Goal: Information Seeking & Learning: Learn about a topic

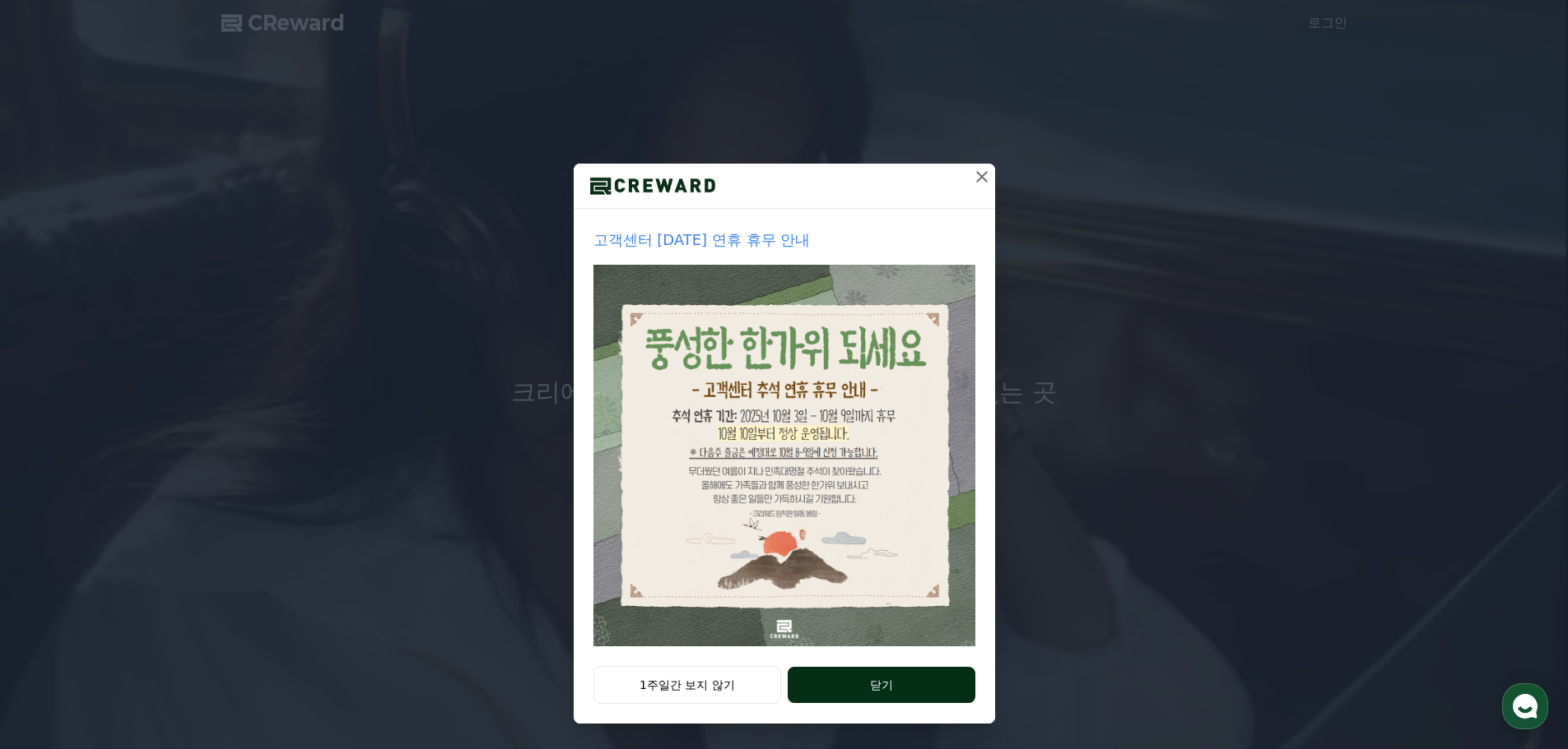
scroll to position [35, 0]
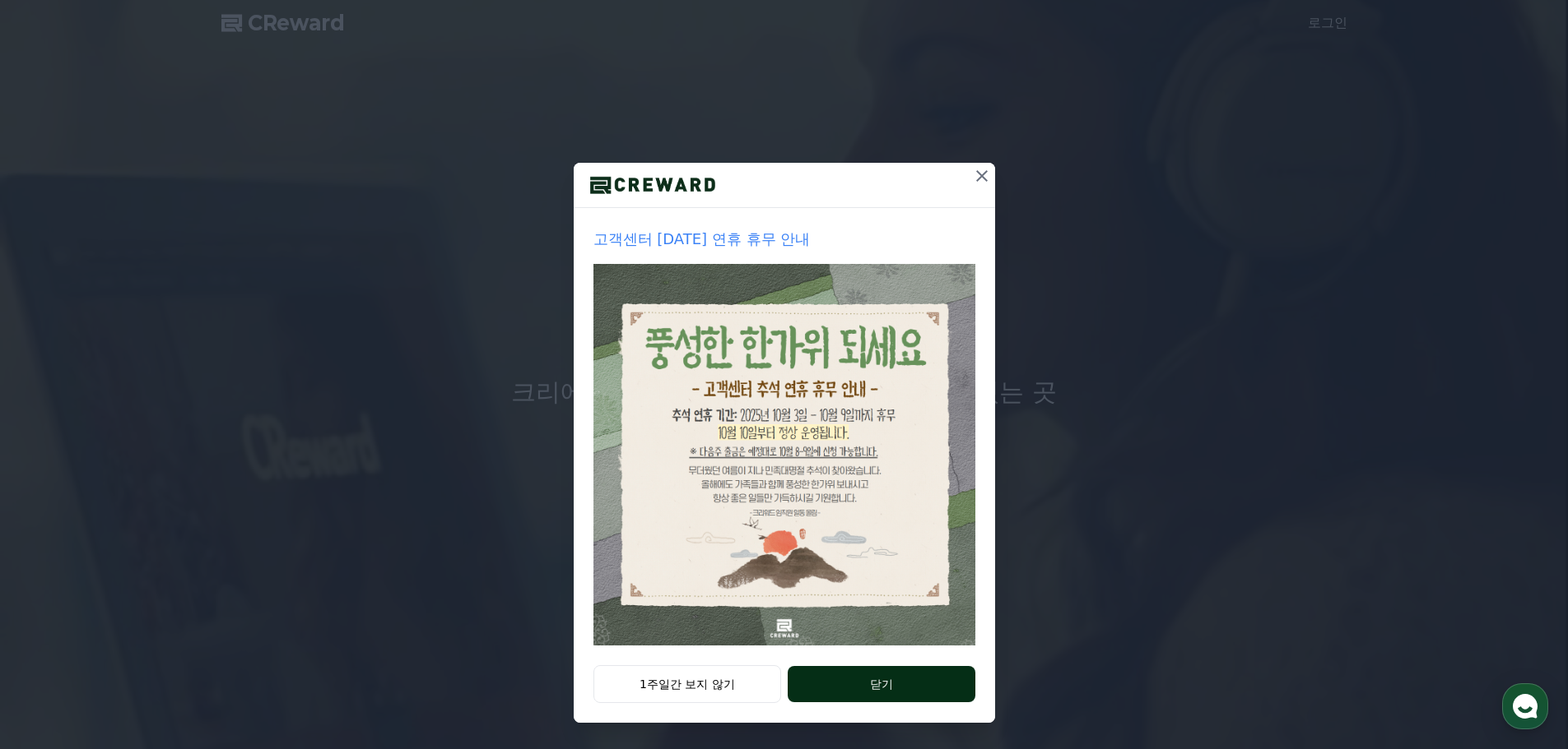
click at [887, 686] on button "닫기" at bounding box center [880, 684] width 186 height 36
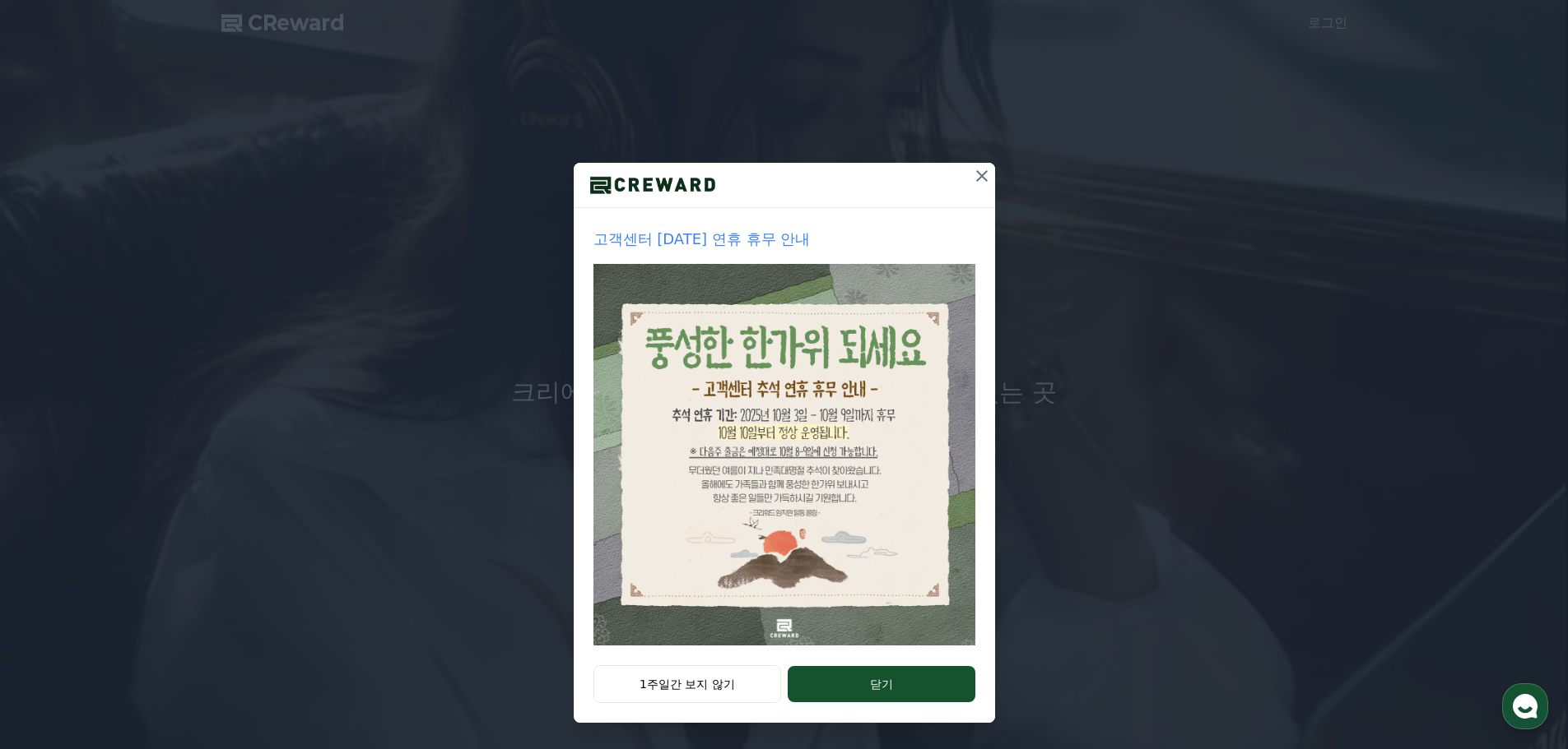
scroll to position [0, 0]
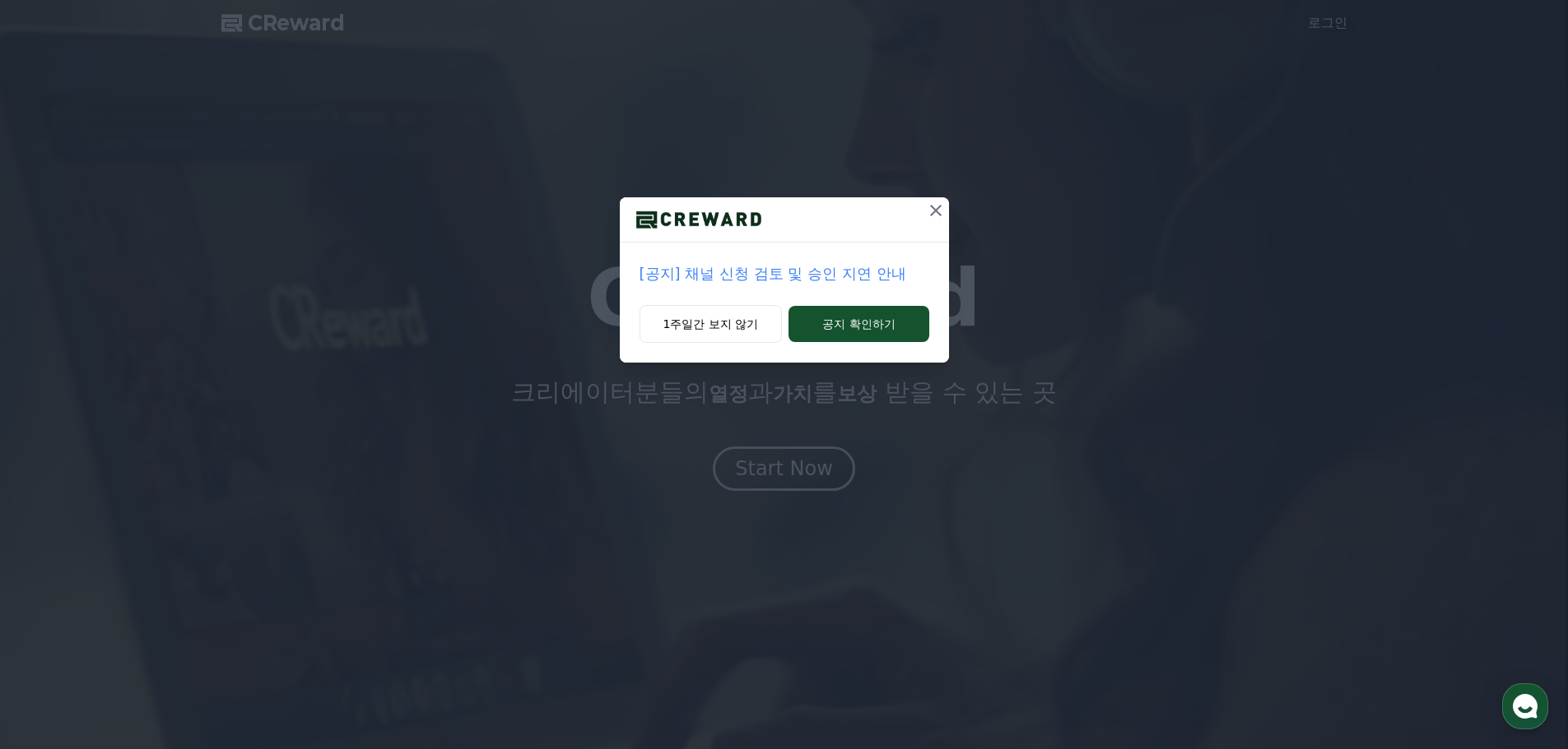
click at [934, 212] on icon at bounding box center [935, 210] width 12 height 12
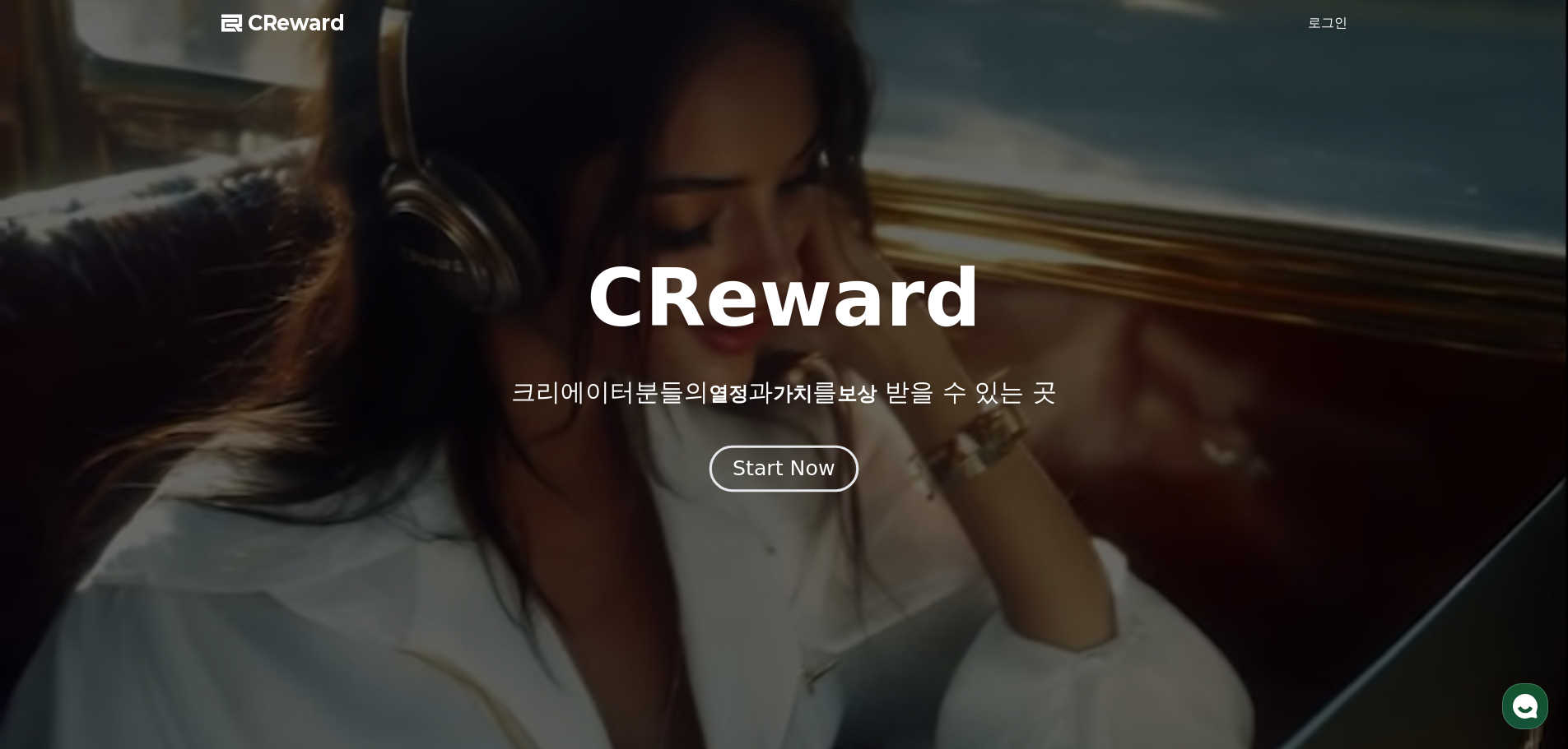
click at [794, 460] on div "Start Now" at bounding box center [783, 468] width 102 height 28
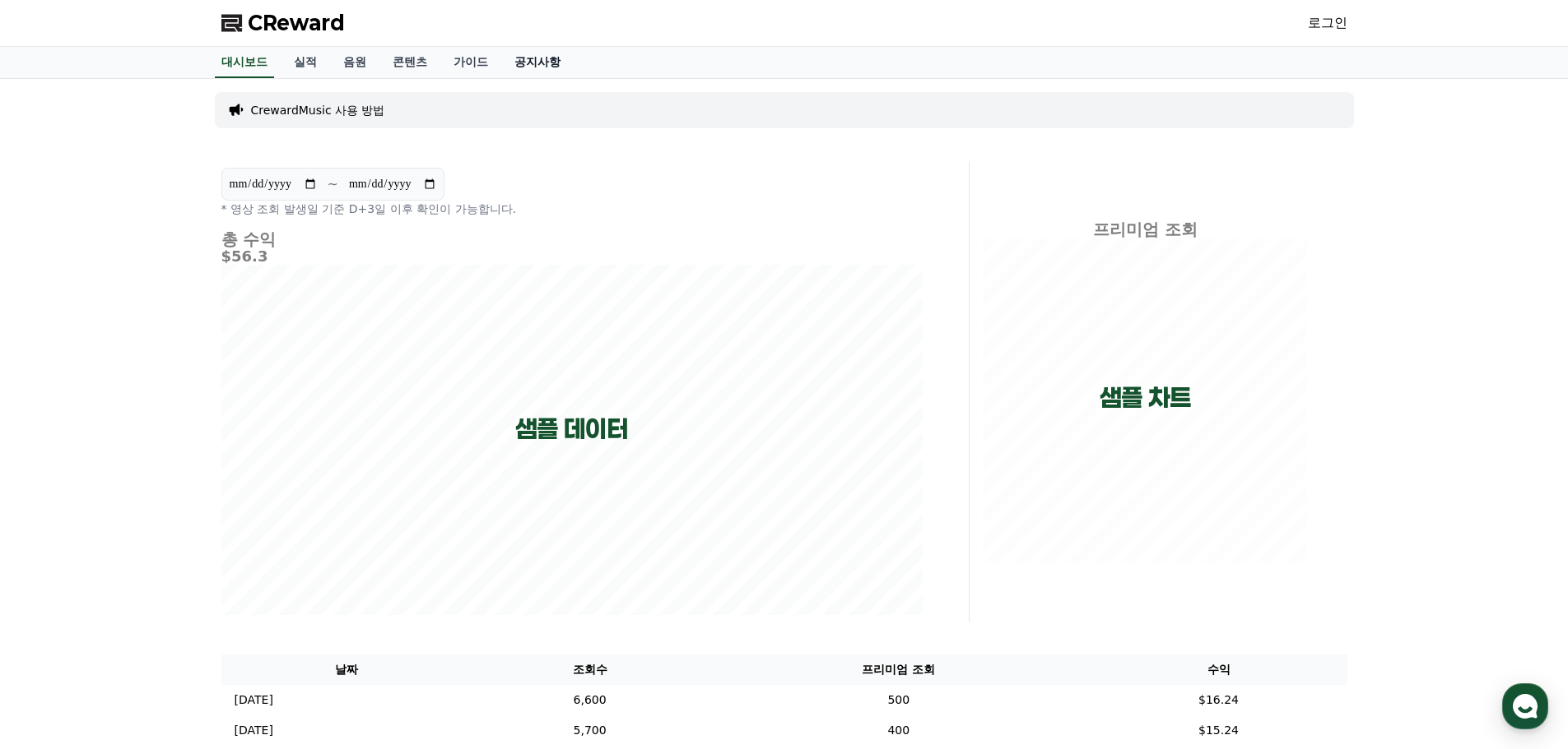
click at [572, 51] on link "공지사항" at bounding box center [538, 63] width 73 height 31
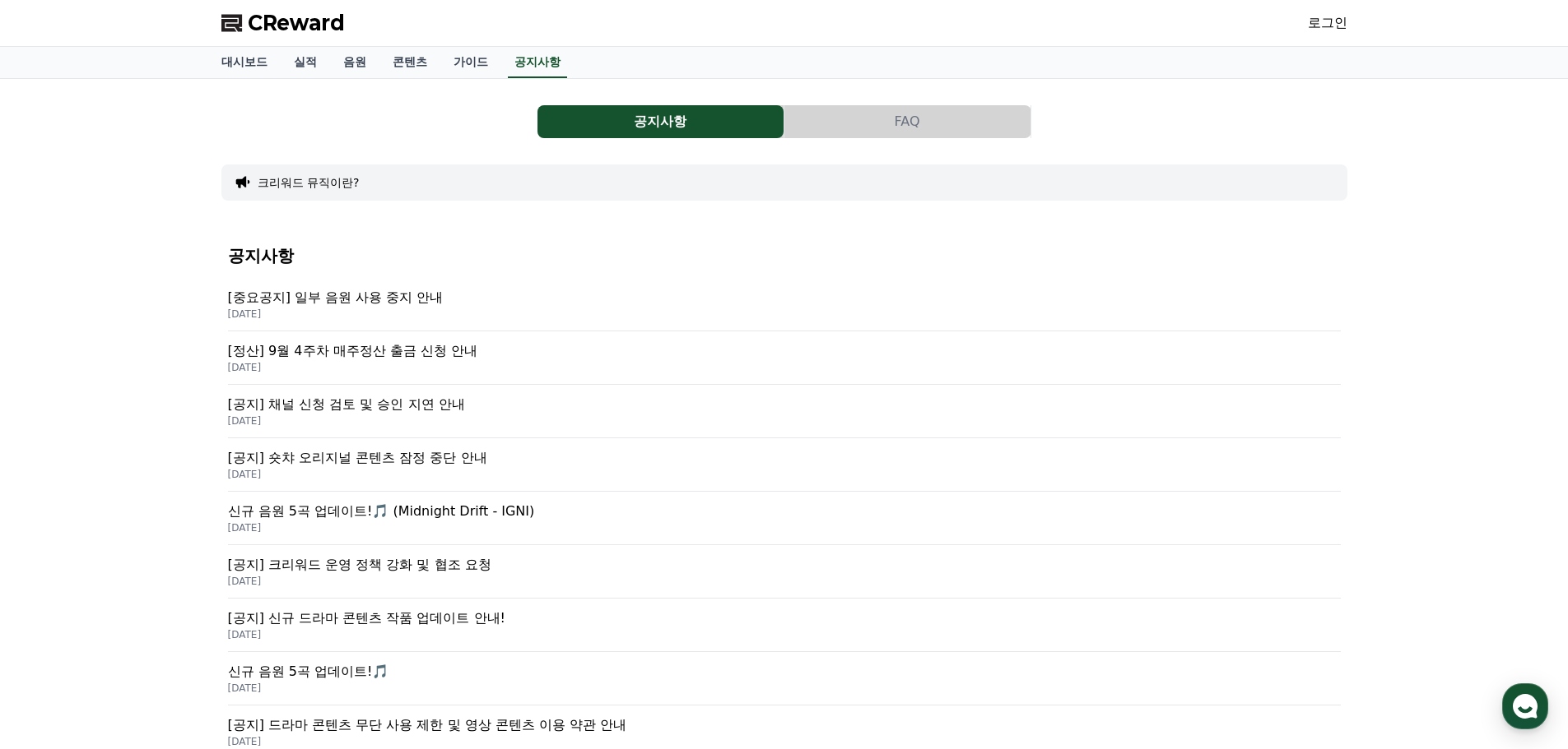
click at [368, 286] on div "[중요공지] 일부 음원 사용 중지 안내 2025-10-02" at bounding box center [784, 305] width 1112 height 54
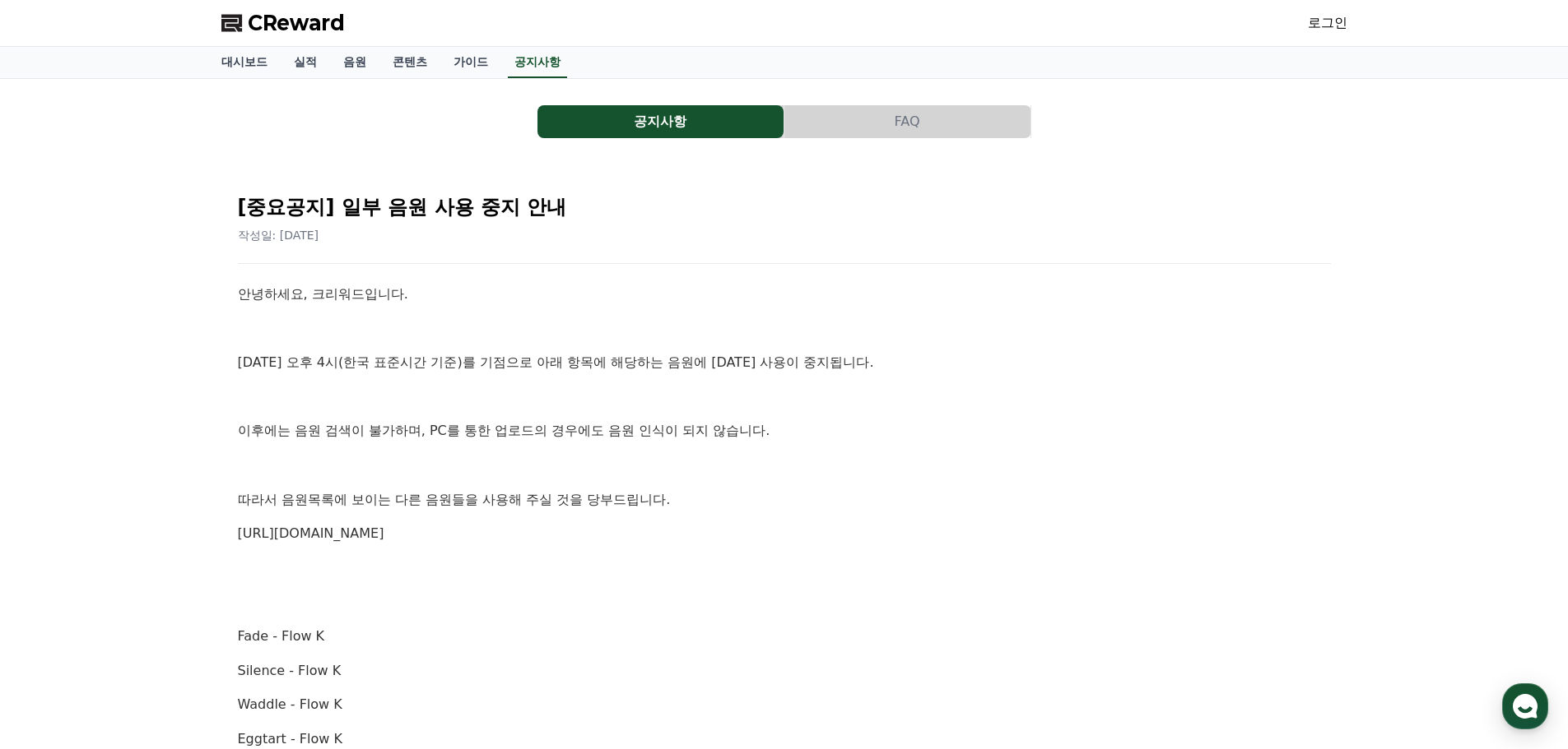
click at [1283, 441] on p "이후에는 음원 검색이 불가하며, PC를 통한 업로드의 경우에도 음원 인식이 되지 않습니다." at bounding box center [784, 431] width 1093 height 22
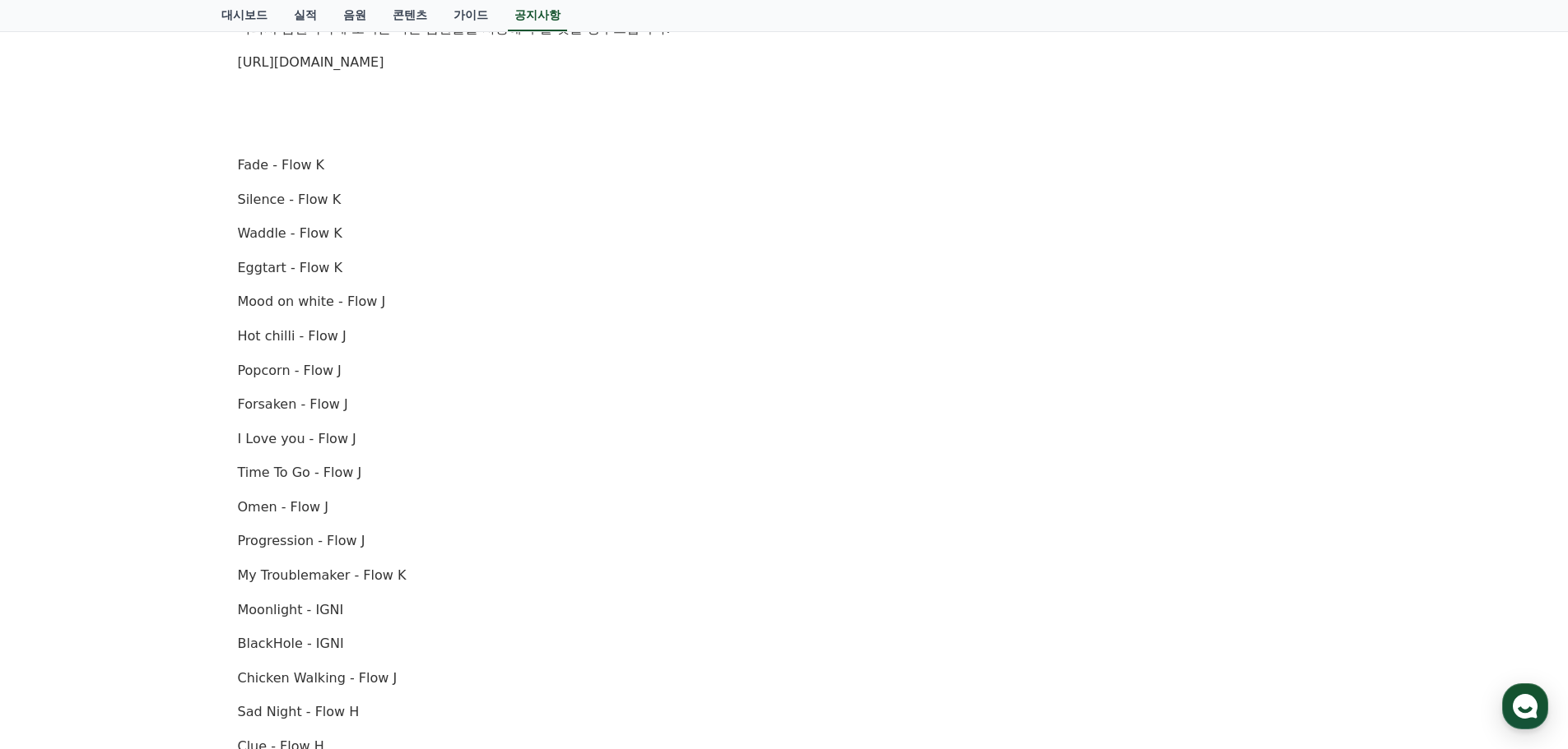
scroll to position [329, 0]
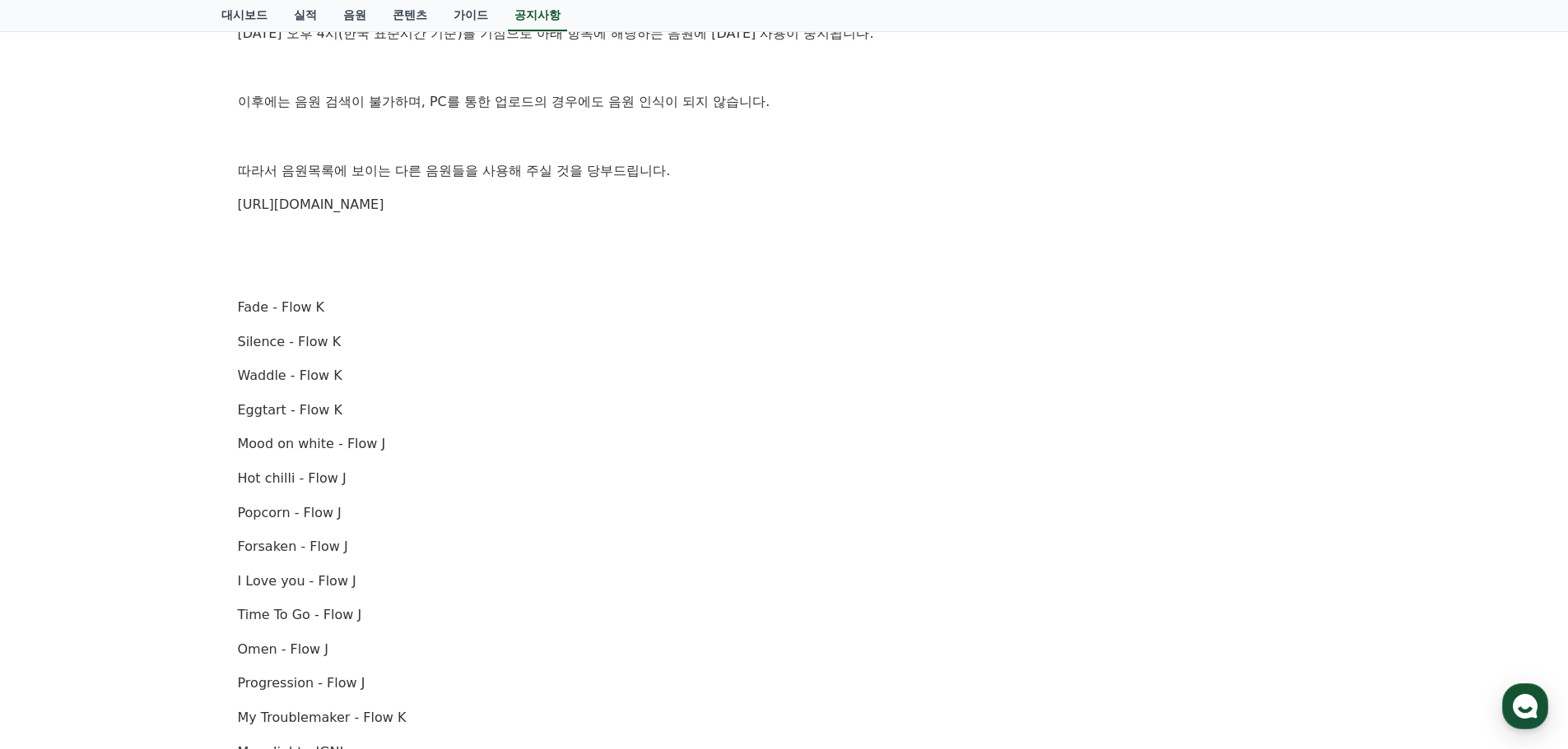
click at [151, 298] on div "공지사항 FAQ [중요공지] 일부 음원 사용 중지 안내 작성일: 2025-10-02 안녕하세요, 크리워드입니다. 10월 2일 오후 4시(한국 …" at bounding box center [784, 535] width 1568 height 1571
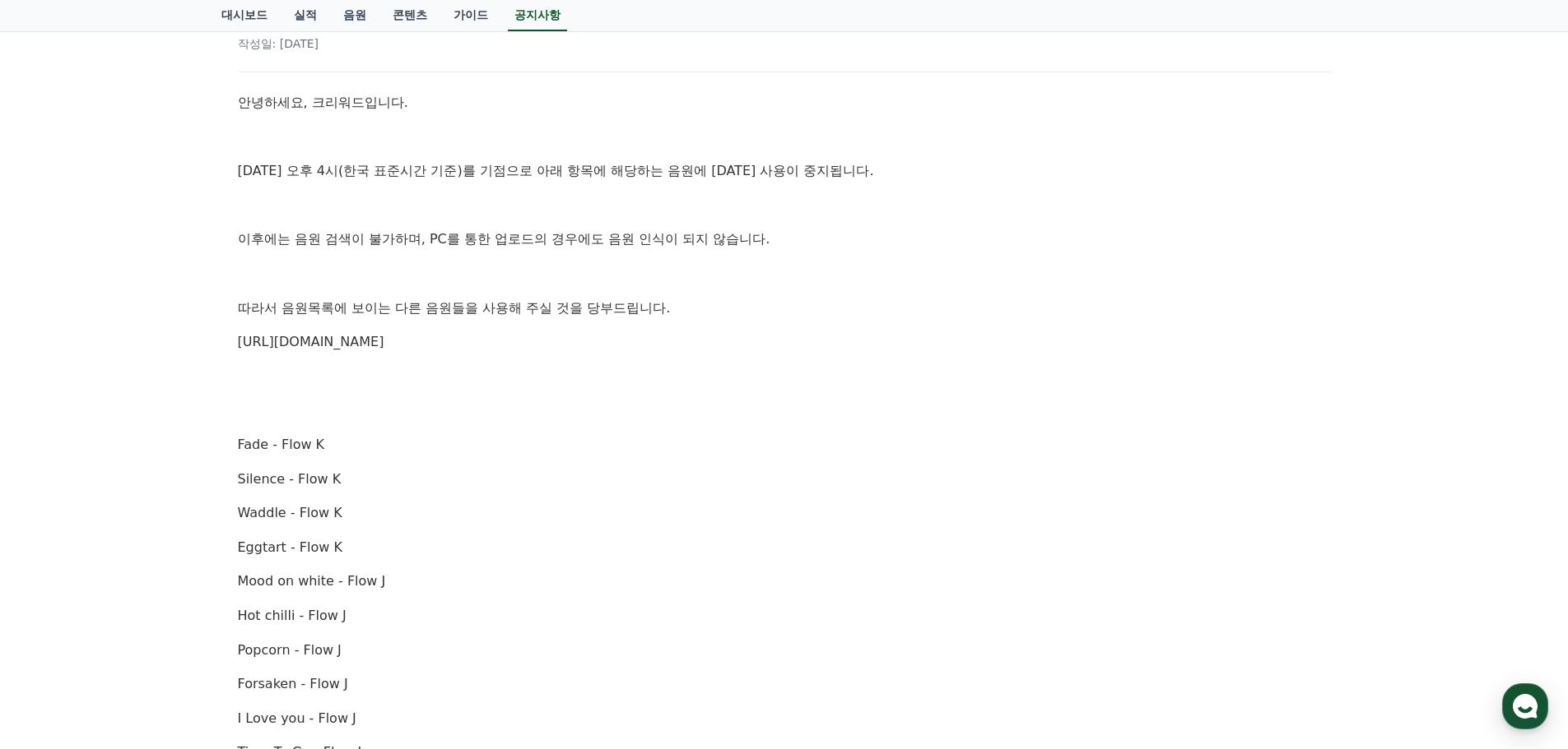
scroll to position [0, 0]
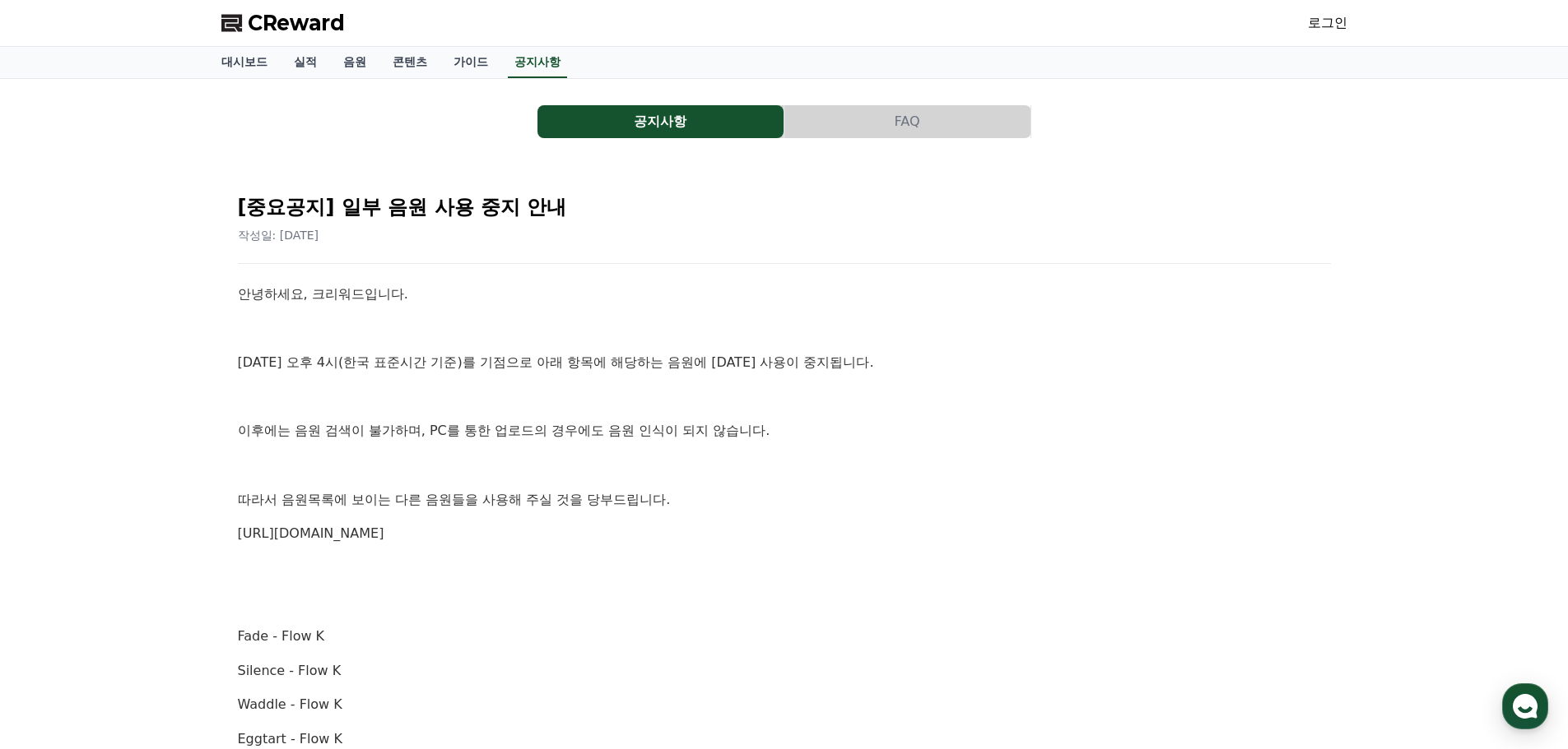
click at [731, 564] on p at bounding box center [784, 568] width 1093 height 22
click at [368, 534] on link "https://creward.net/music/list/public" at bounding box center [310, 533] width 146 height 15
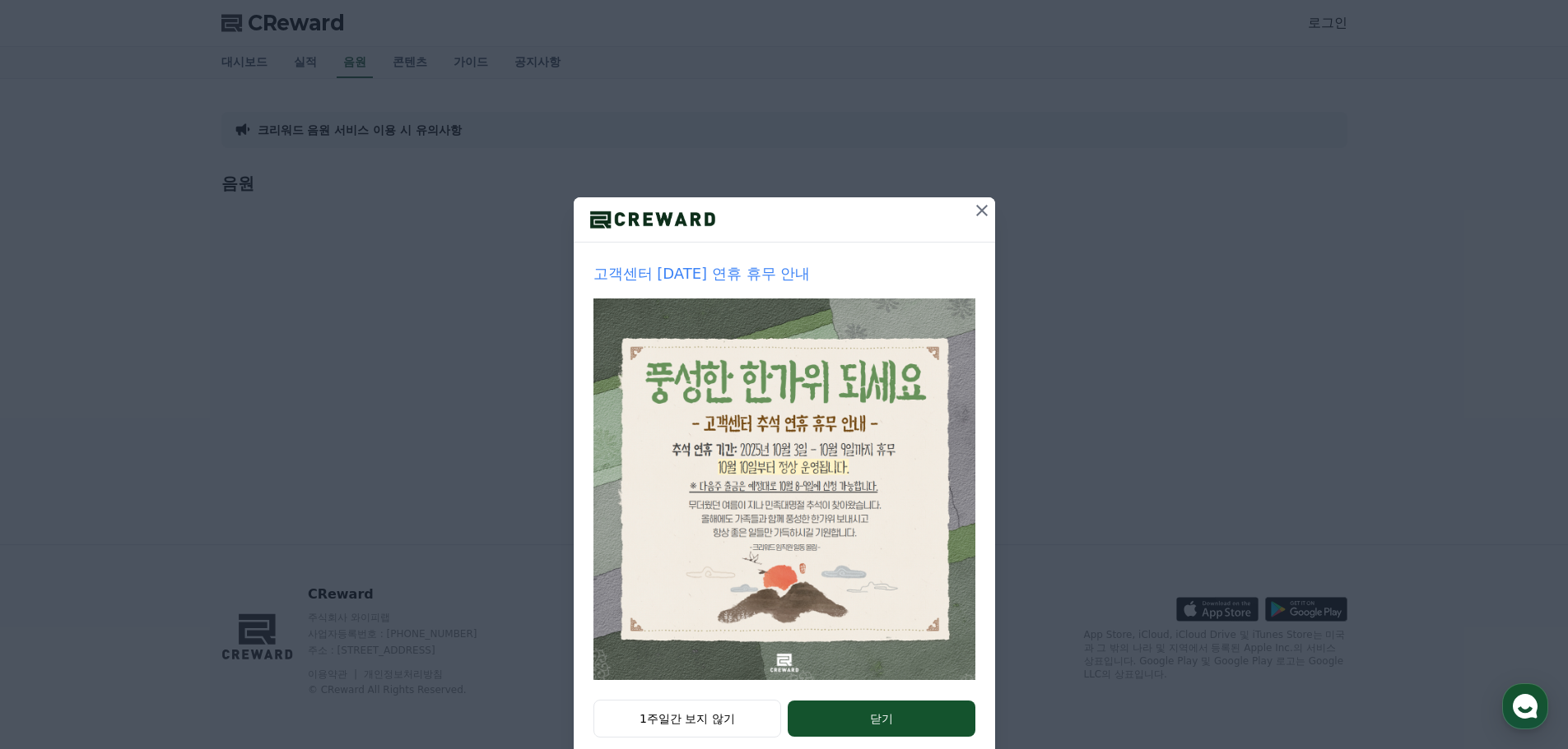
click at [982, 210] on icon at bounding box center [982, 211] width 20 height 20
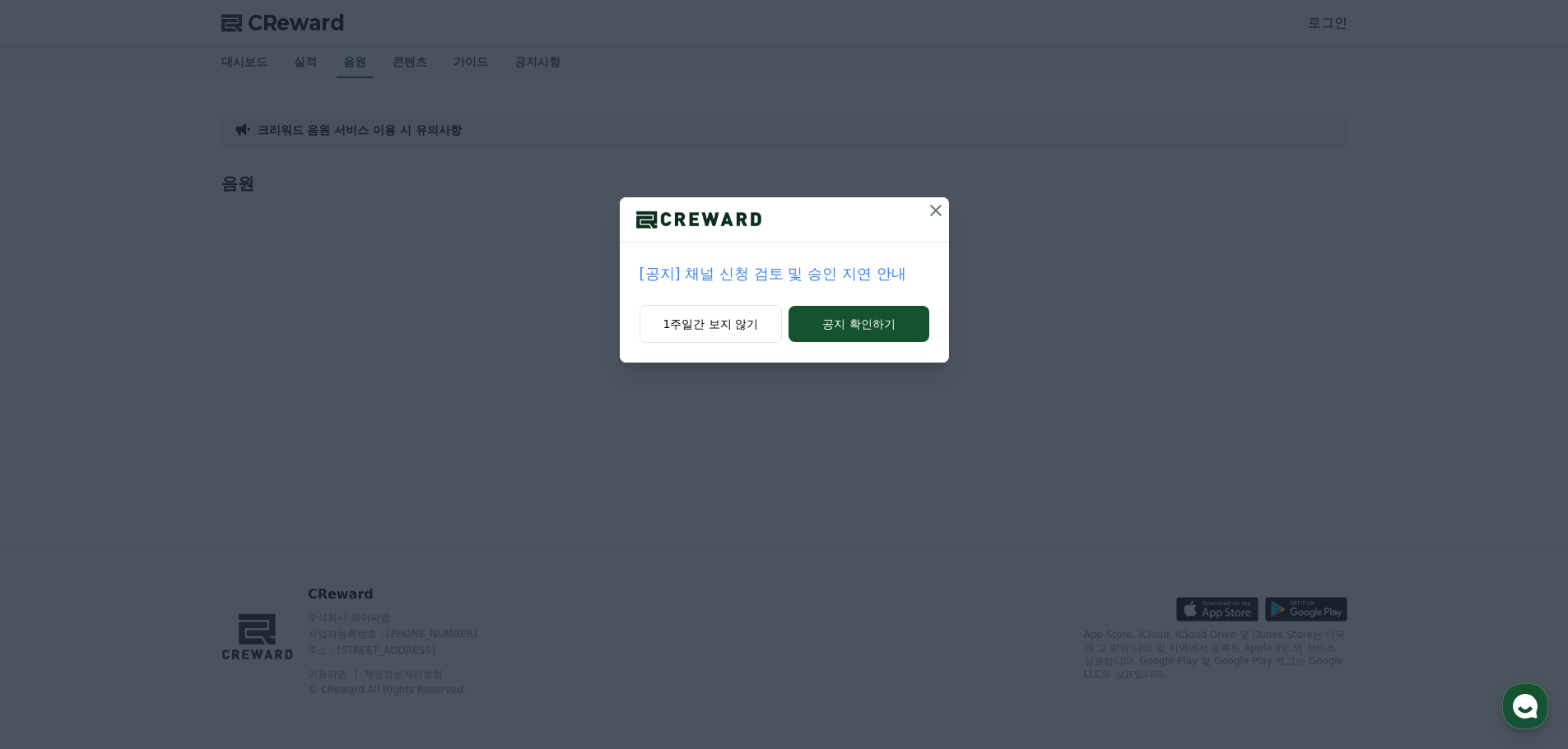
click at [935, 213] on icon at bounding box center [936, 211] width 20 height 20
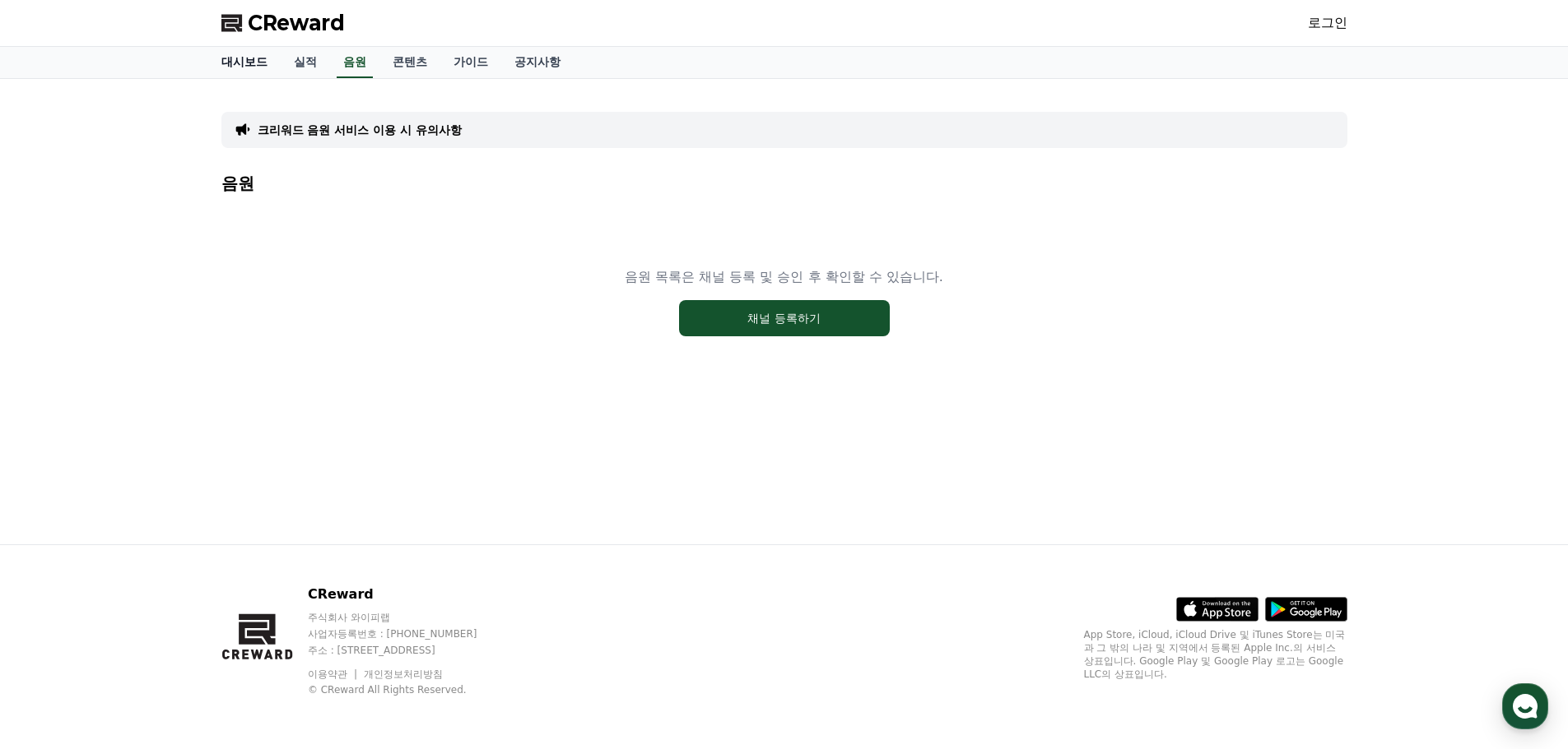
click at [252, 65] on link "대시보드" at bounding box center [245, 63] width 73 height 31
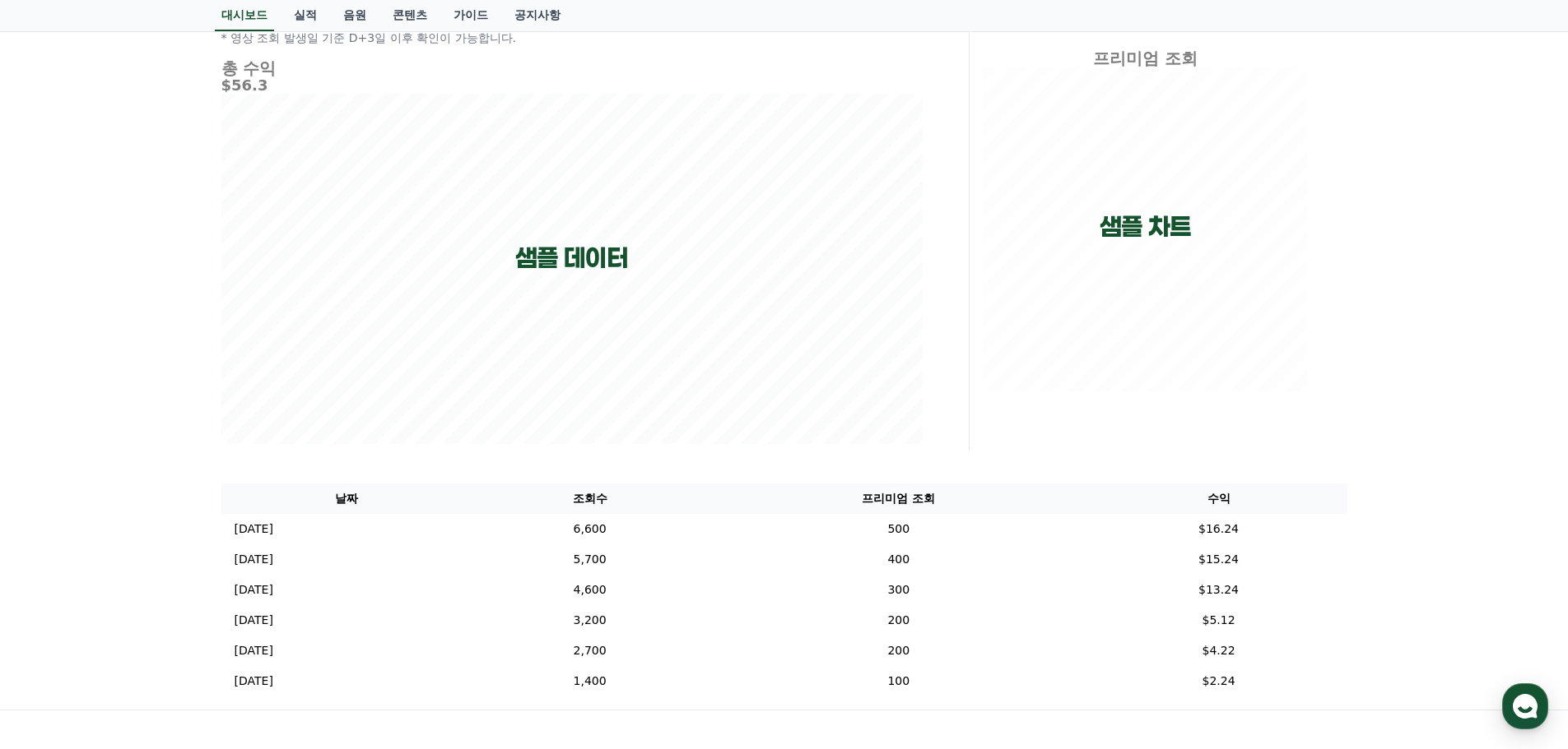
scroll to position [329, 0]
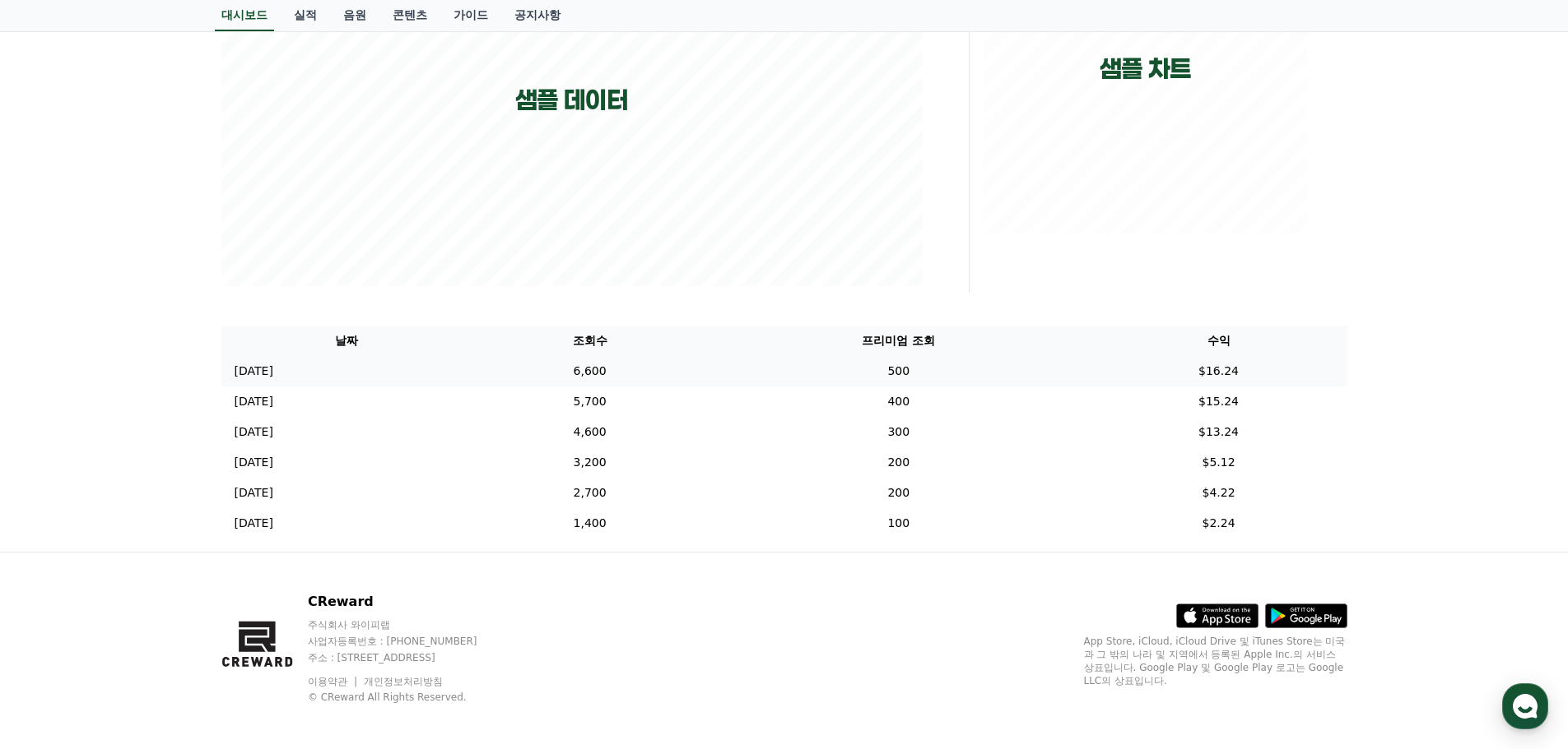
click at [957, 379] on td "500" at bounding box center [898, 371] width 383 height 30
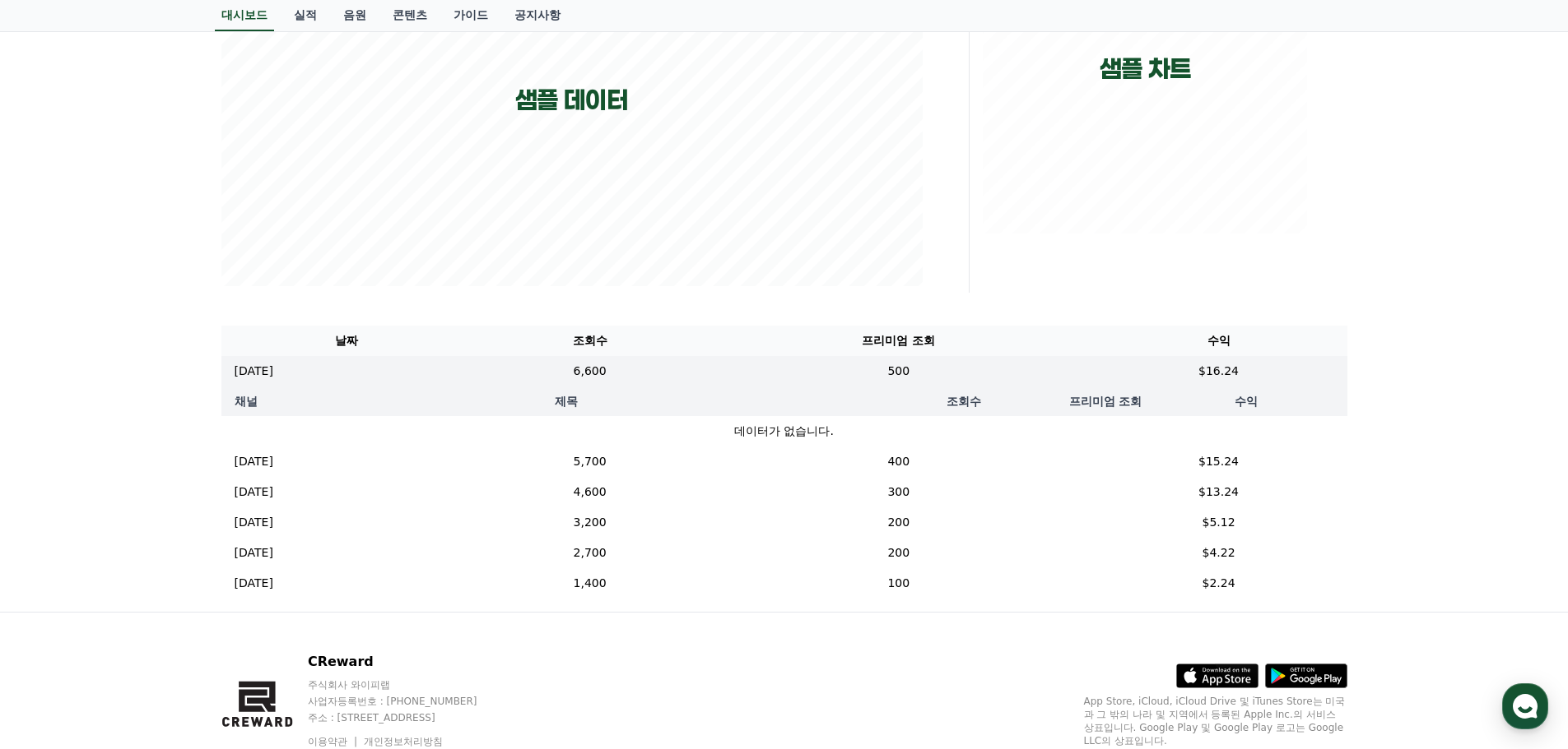
click at [392, 390] on th "제목" at bounding box center [567, 401] width 592 height 30
click at [148, 388] on div "**********" at bounding box center [784, 181] width 1568 height 862
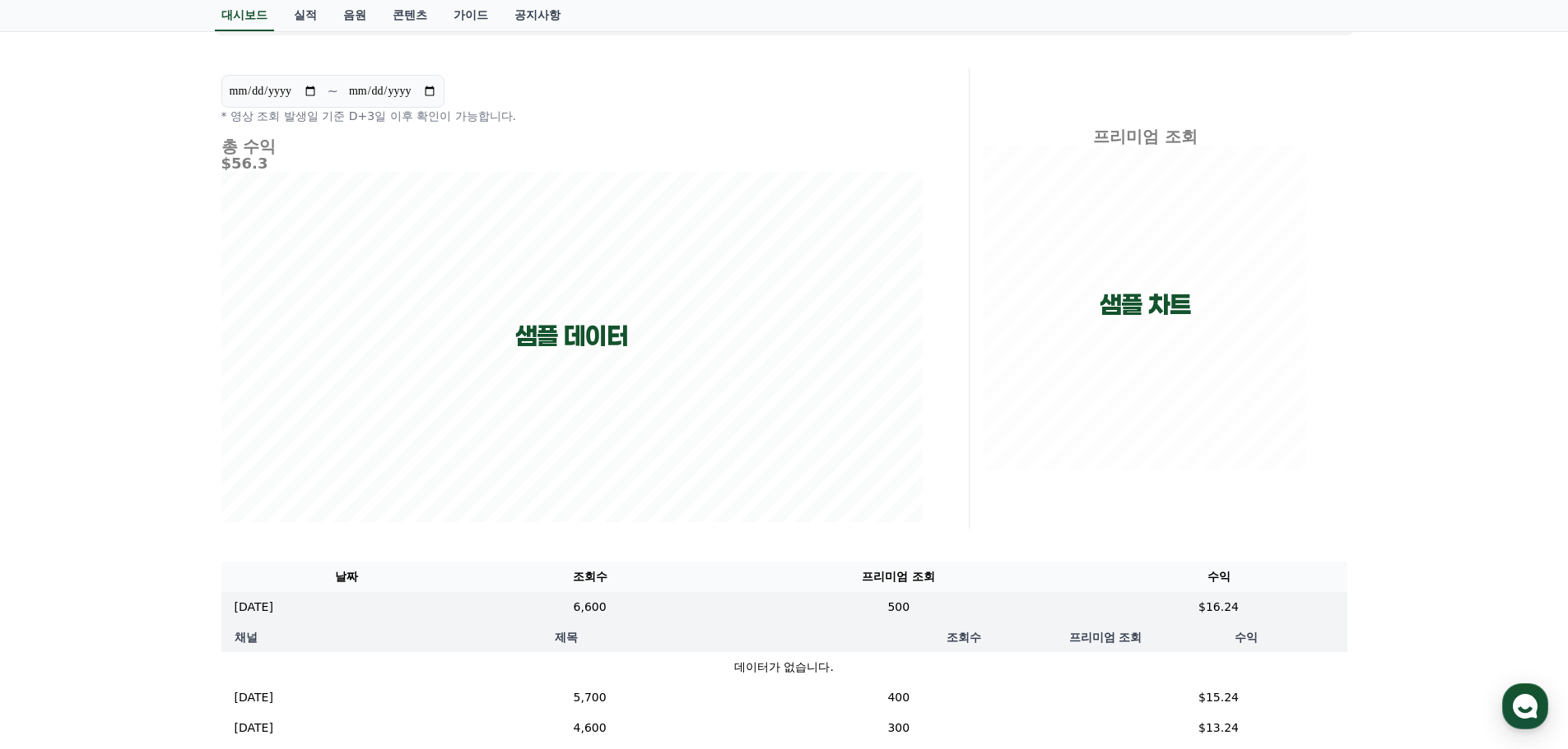
scroll to position [0, 0]
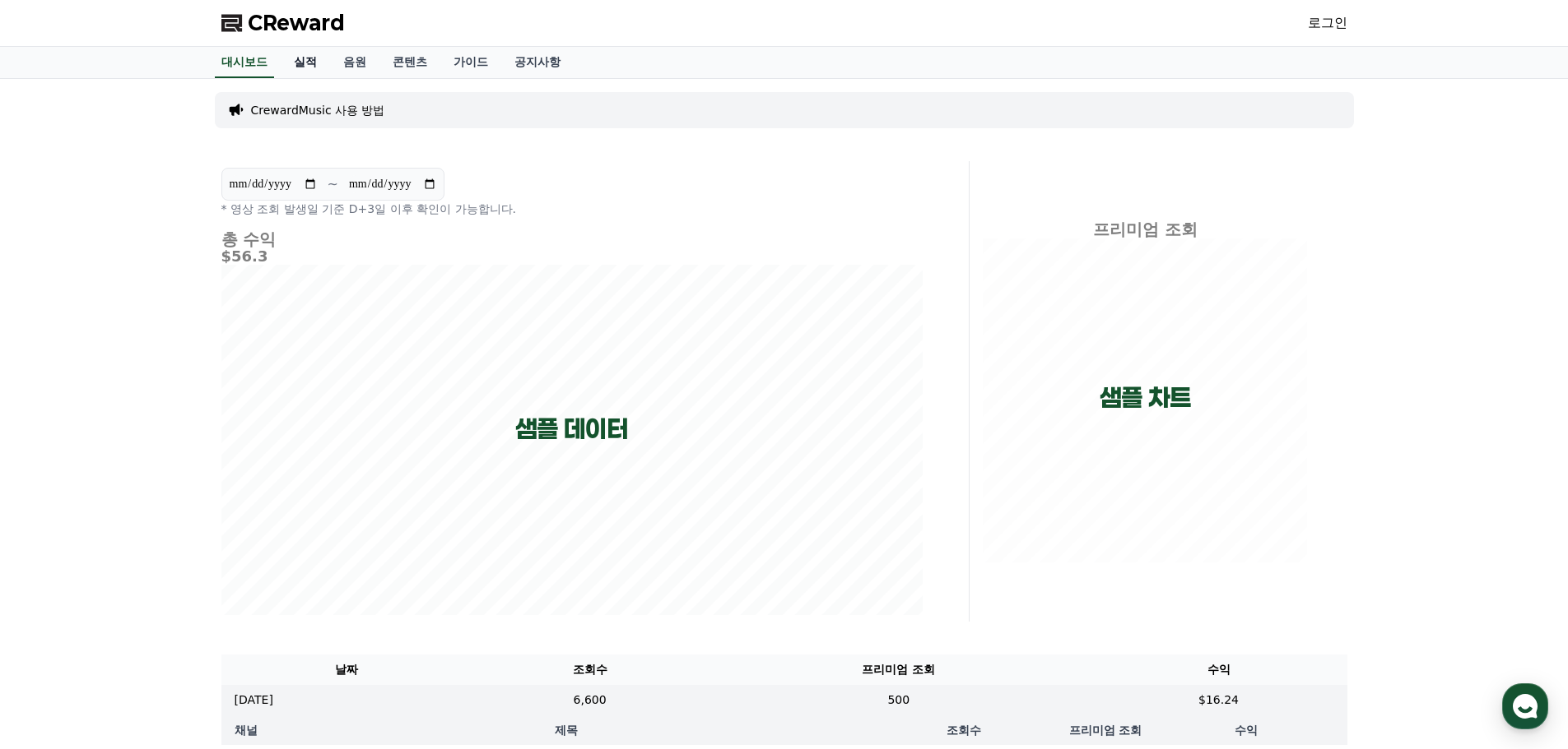
click at [296, 61] on link "실적" at bounding box center [306, 63] width 49 height 31
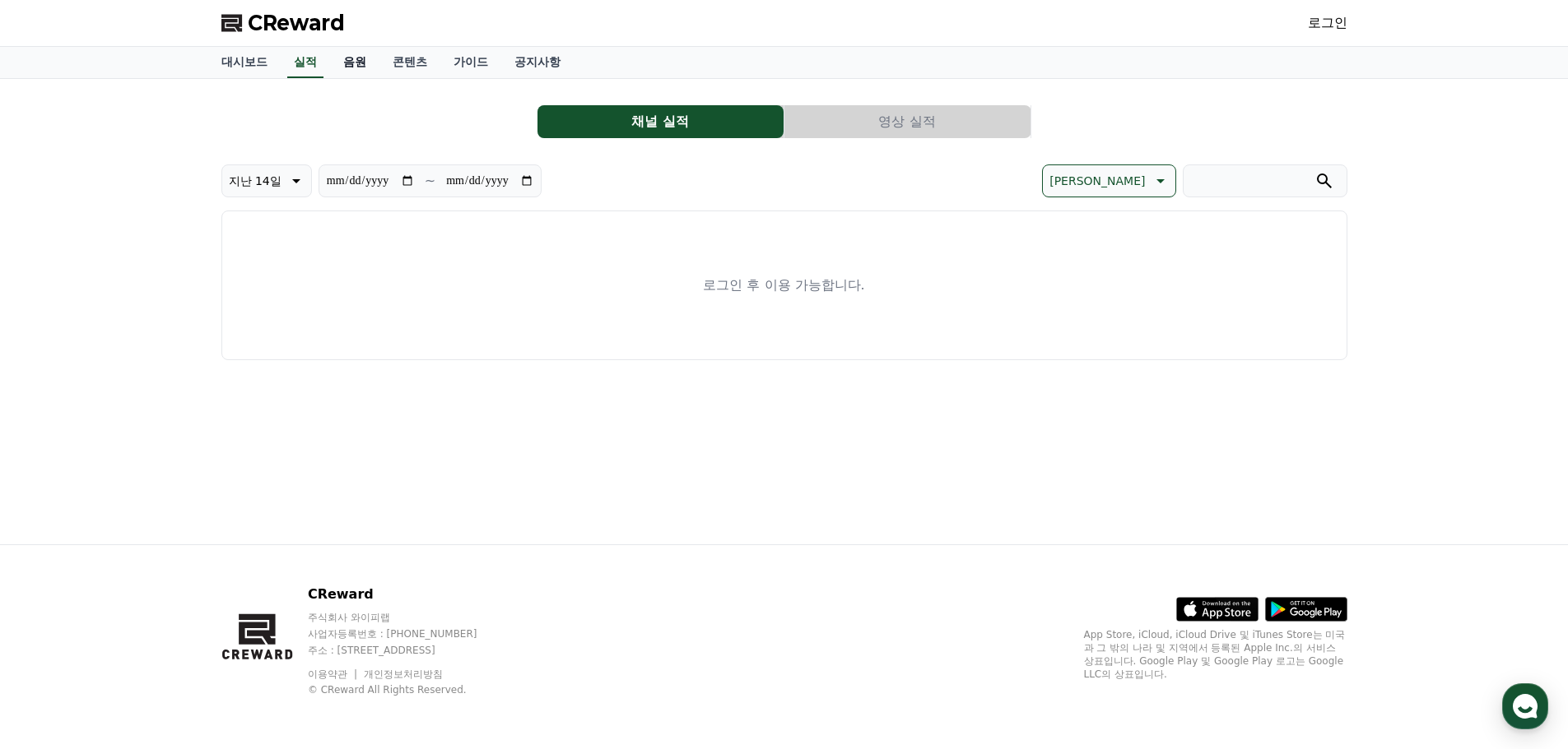
click at [360, 65] on link "음원" at bounding box center [355, 63] width 49 height 31
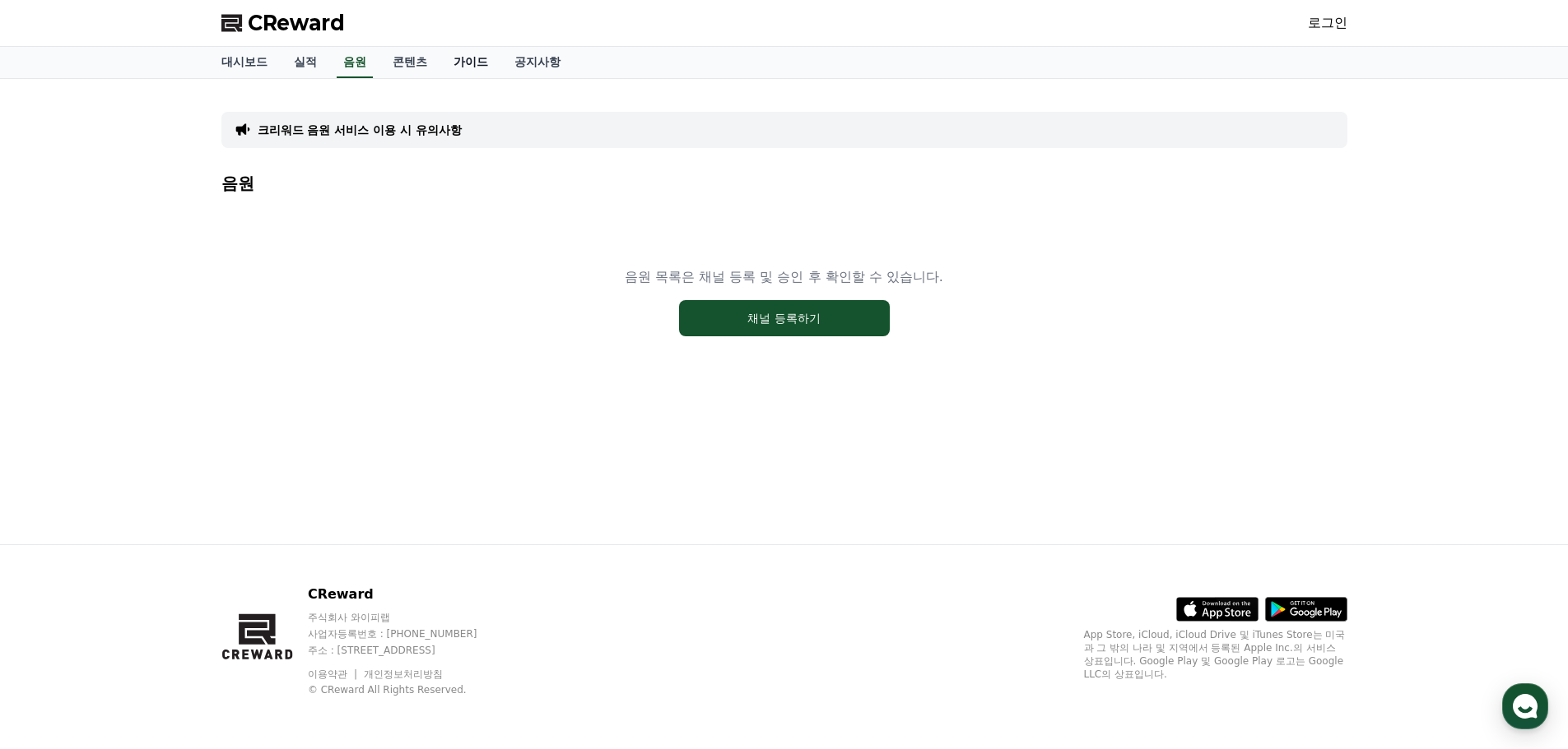
click at [475, 63] on link "가이드" at bounding box center [470, 63] width 61 height 31
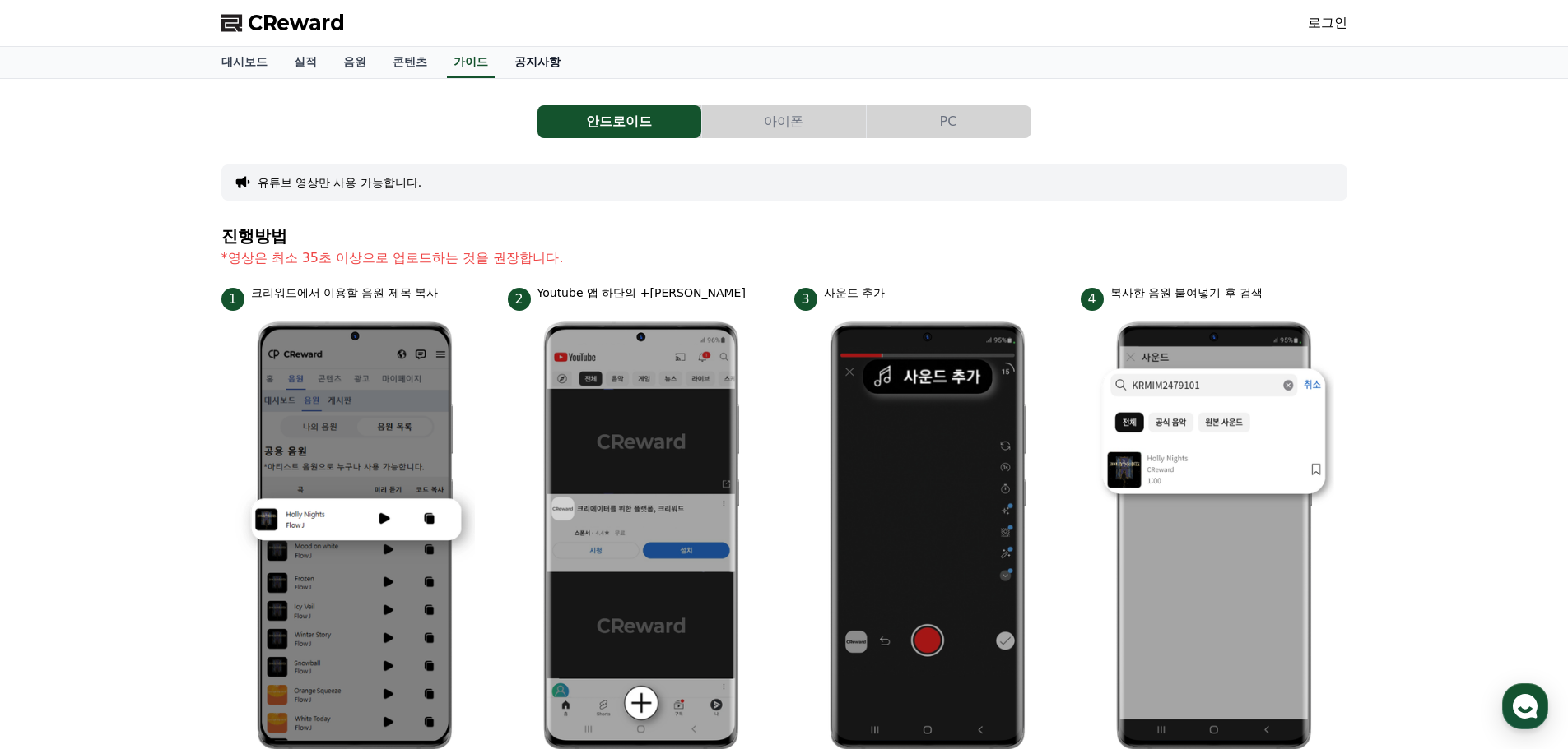
click at [545, 59] on link "공지사항" at bounding box center [538, 63] width 73 height 31
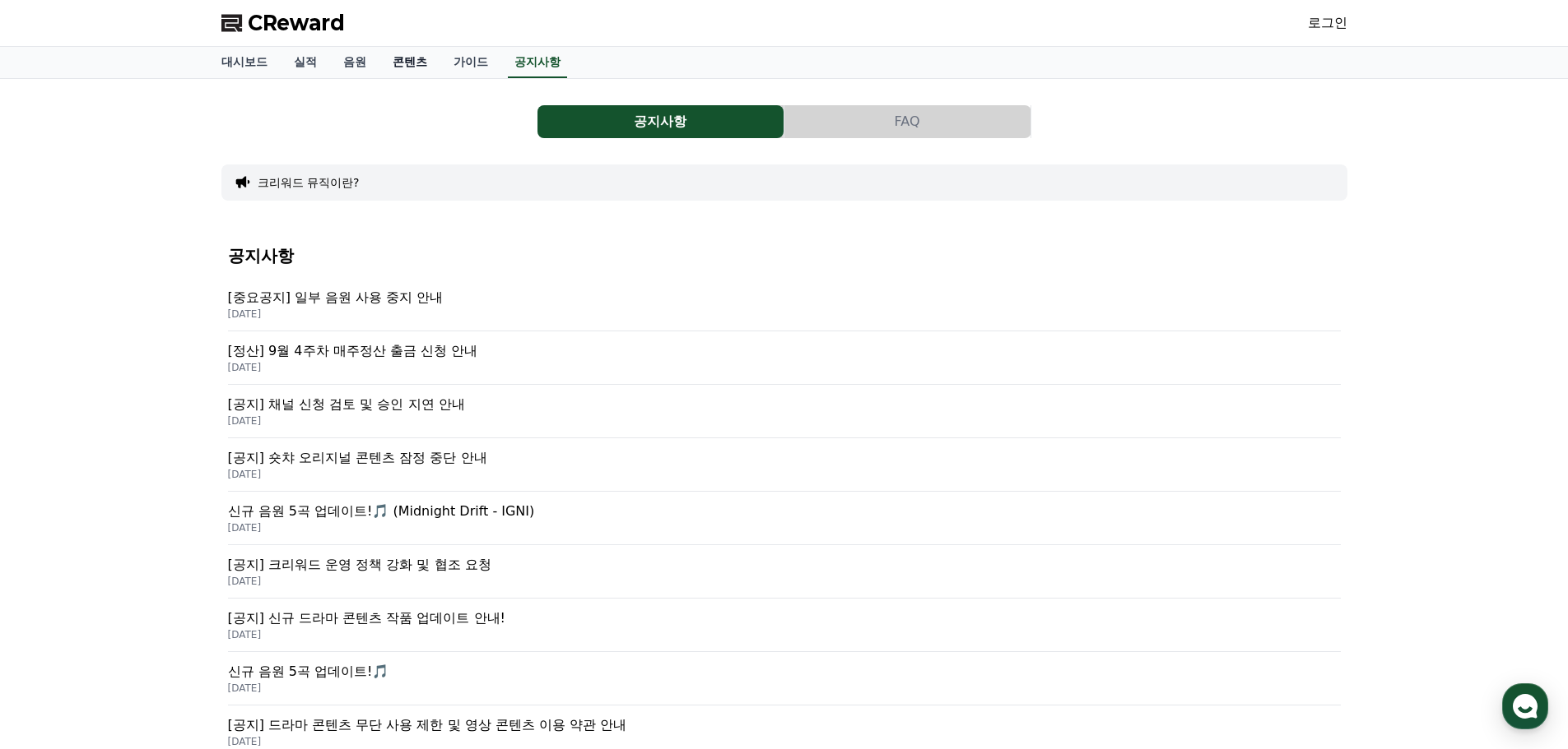
click at [404, 61] on link "콘텐츠" at bounding box center [409, 63] width 61 height 31
